Goal: Browse casually: Explore the website without a specific task or goal

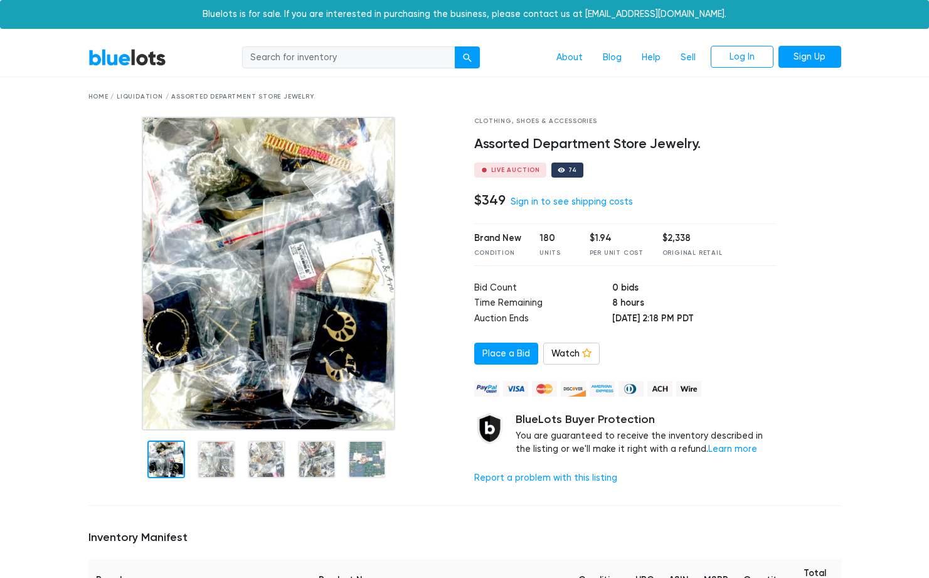
scroll to position [30, 0]
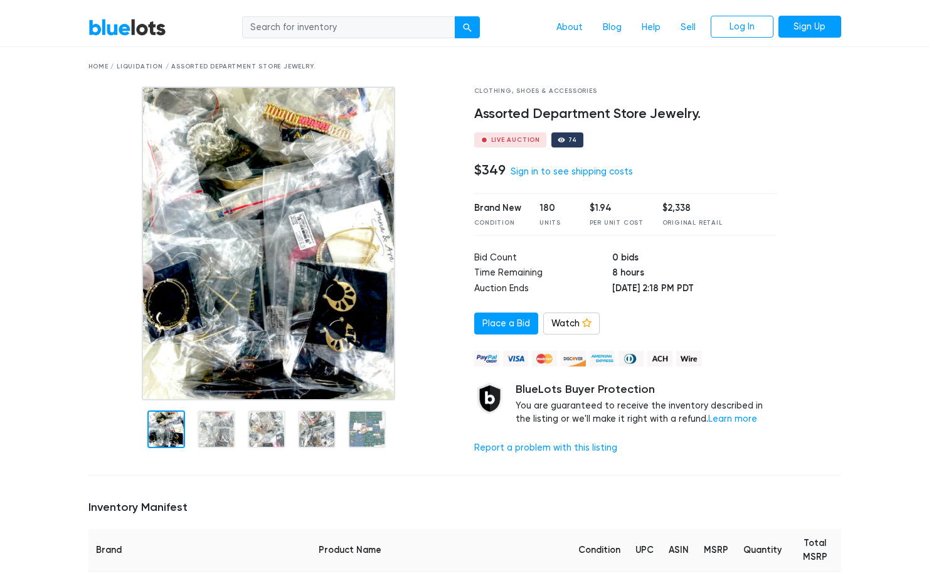
click at [129, 67] on div "Home / Liquidation / Assorted Department Store Jewelry." at bounding box center [464, 66] width 753 height 9
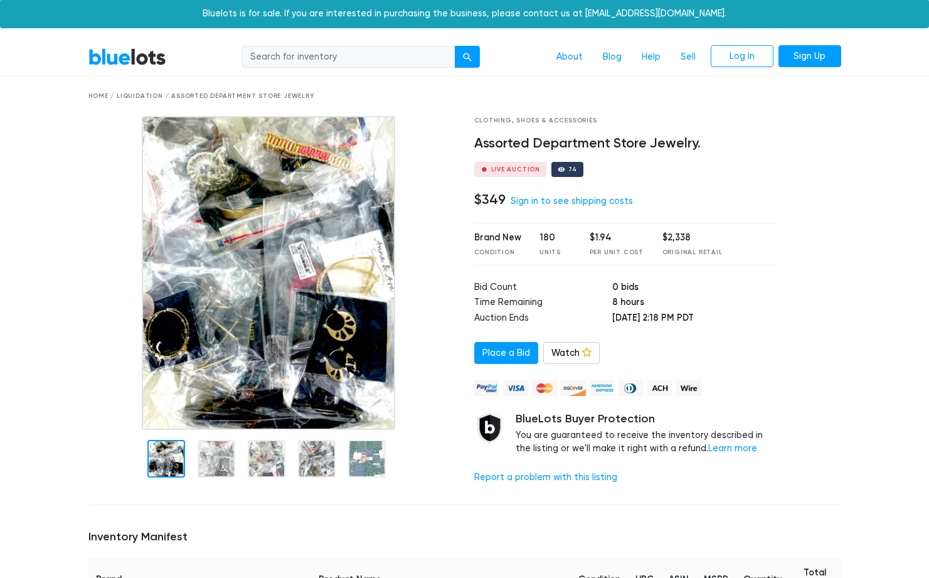
scroll to position [0, 0]
click at [92, 94] on div "Home / Liquidation / Assorted Department Store Jewelry." at bounding box center [464, 96] width 753 height 9
click at [136, 56] on link "BlueLots" at bounding box center [127, 57] width 78 height 18
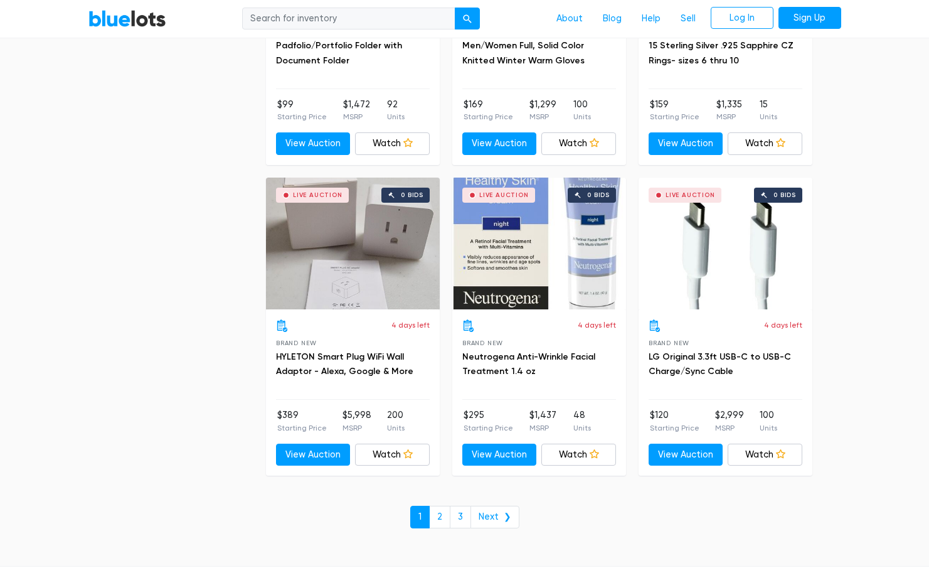
scroll to position [5240, 0]
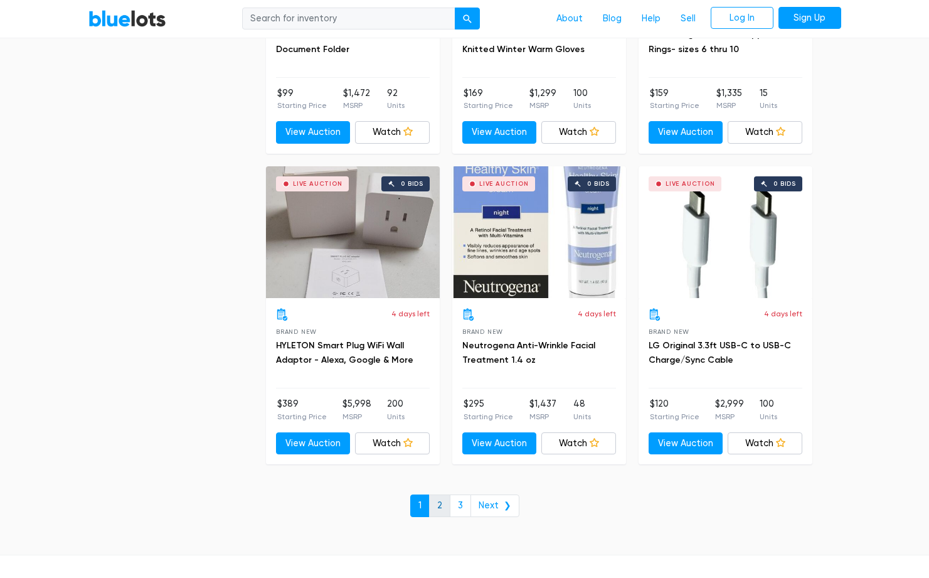
click at [446, 499] on link "2" at bounding box center [439, 505] width 21 height 23
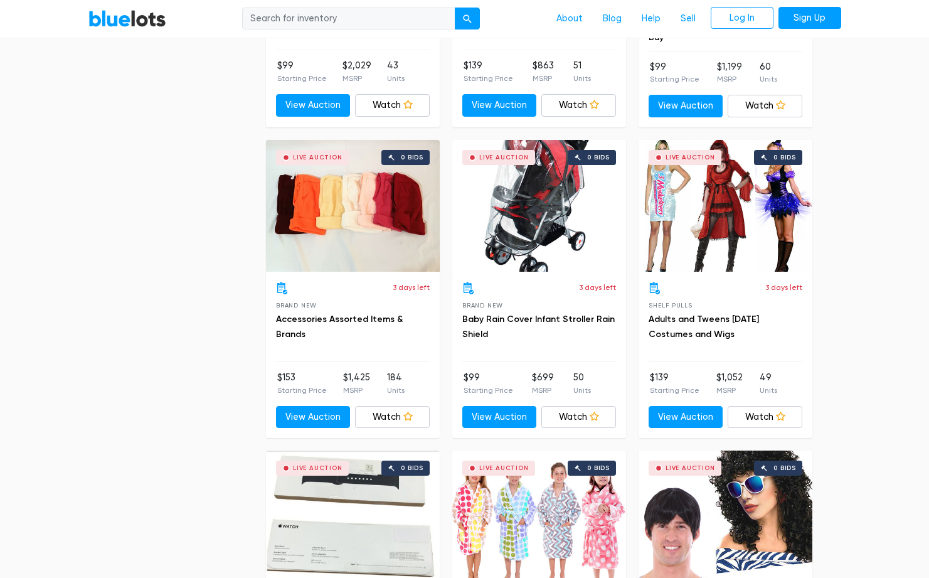
scroll to position [2198, 0]
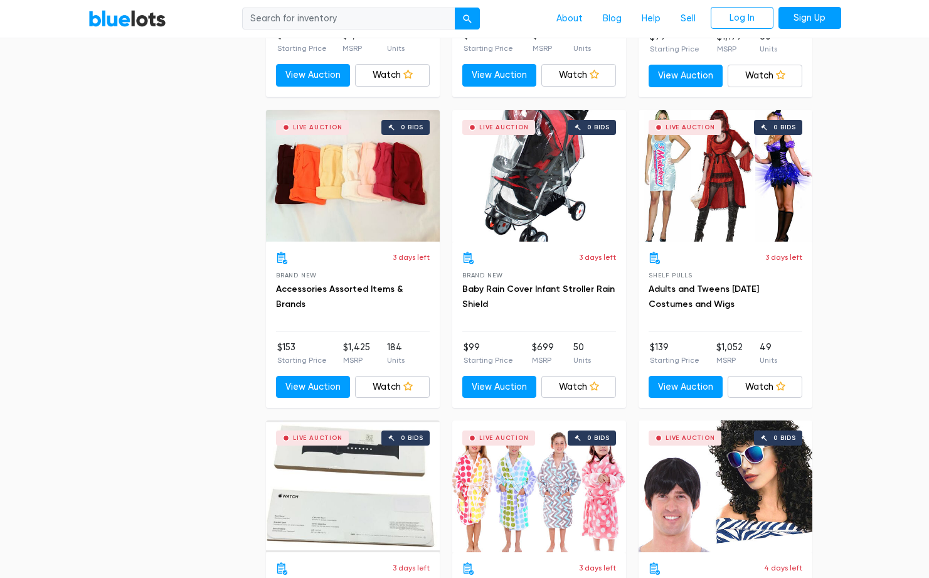
click at [711, 199] on div "Live Auction 0 bids" at bounding box center [726, 176] width 174 height 132
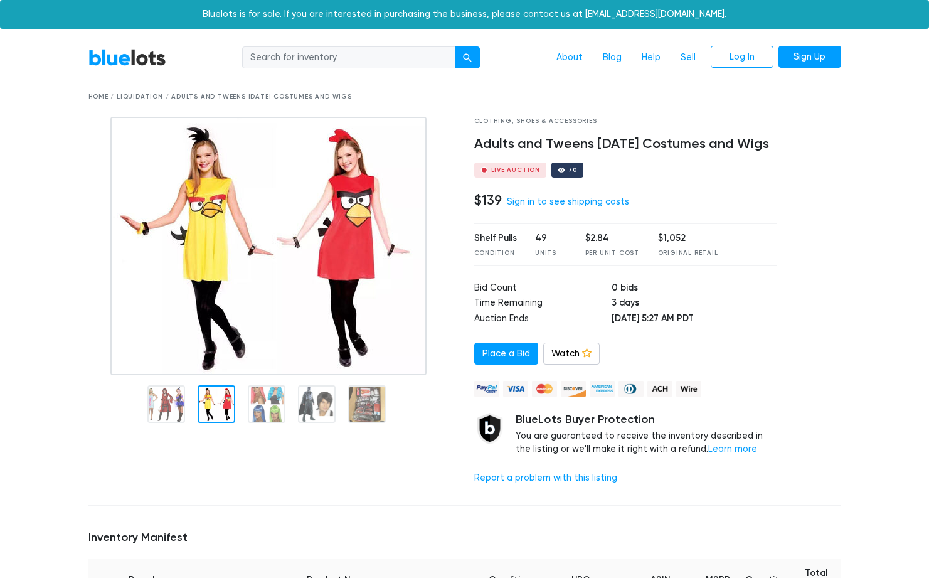
click at [216, 417] on div at bounding box center [217, 404] width 38 height 38
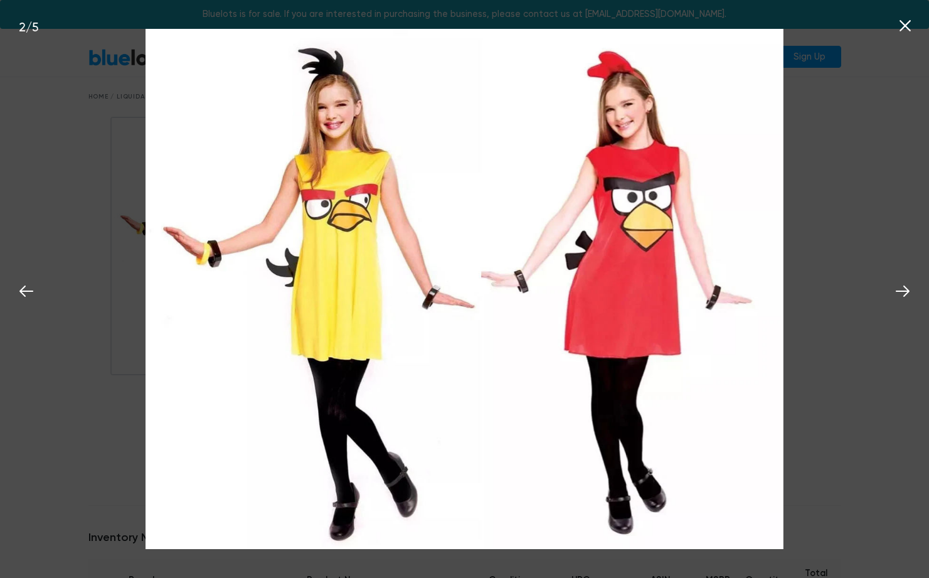
click at [176, 413] on img at bounding box center [465, 289] width 638 height 520
